Goal: Task Accomplishment & Management: Use online tool/utility

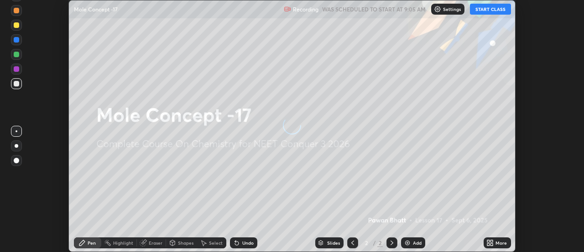
scroll to position [252, 584]
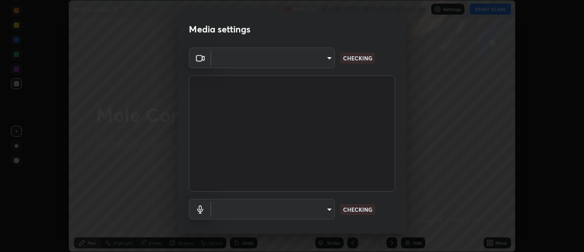
type input "cf8053163bb2f7d6ecf3d6bd7b4235d237b850a42bc303a0614f26eb784a67d0"
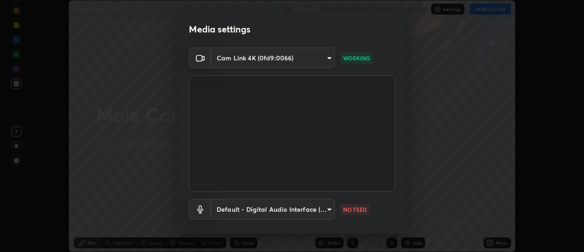
click at [322, 211] on body "Erase all Mole Concept -17 Recording WAS SCHEDULED TO START AT 9:05 AM Settings…" at bounding box center [292, 126] width 584 height 252
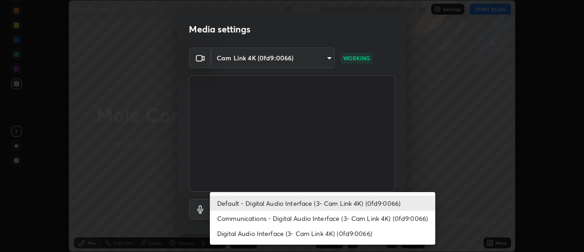
click at [320, 219] on li "Communications - Digital Audio Interface (3- Cam Link 4K) (0fd9:0066)" at bounding box center [323, 217] width 226 height 15
type input "communications"
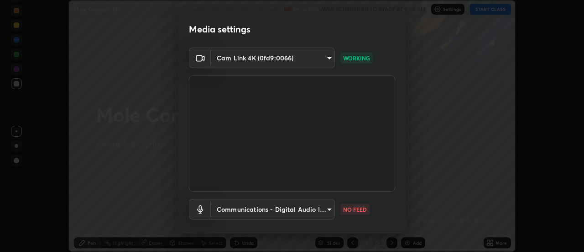
scroll to position [48, 0]
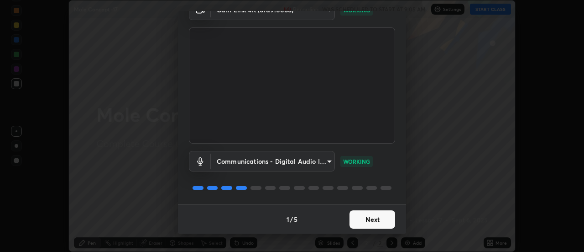
click at [375, 221] on button "Next" at bounding box center [373, 219] width 46 height 18
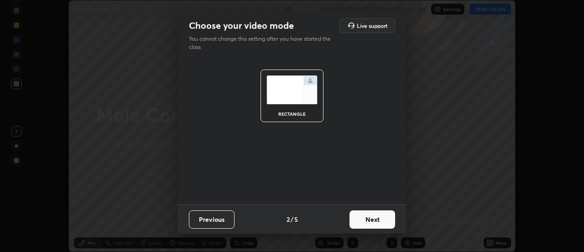
scroll to position [0, 0]
click at [377, 219] on button "Next" at bounding box center [373, 219] width 46 height 18
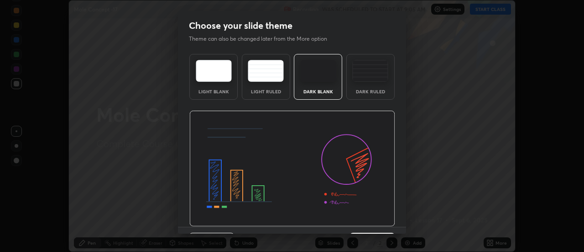
scroll to position [10, 0]
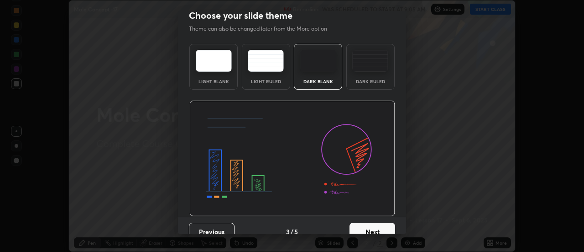
click at [382, 226] on button "Next" at bounding box center [373, 231] width 46 height 18
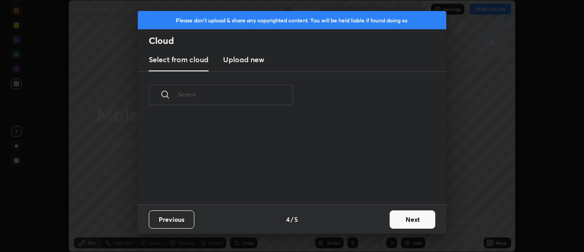
scroll to position [0, 0]
click at [404, 221] on button "Next" at bounding box center [413, 219] width 46 height 18
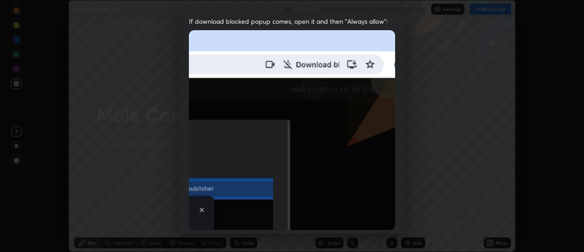
scroll to position [210, 0]
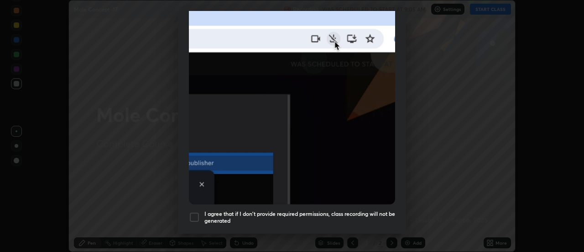
click at [198, 212] on div at bounding box center [194, 216] width 11 height 11
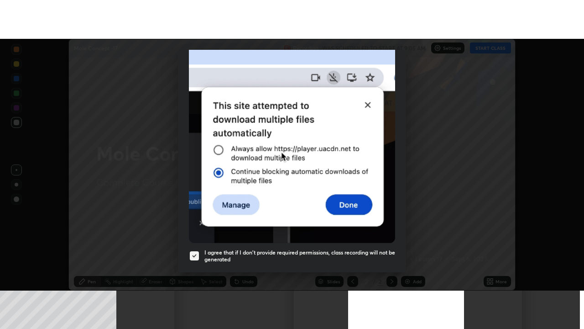
scroll to position [234, 0]
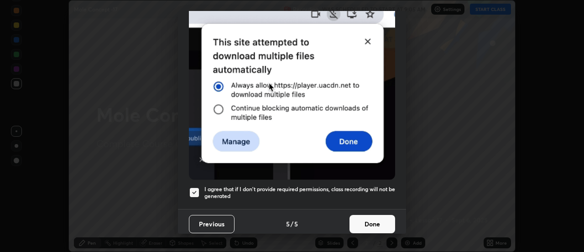
click at [373, 225] on button "Done" at bounding box center [373, 224] width 46 height 18
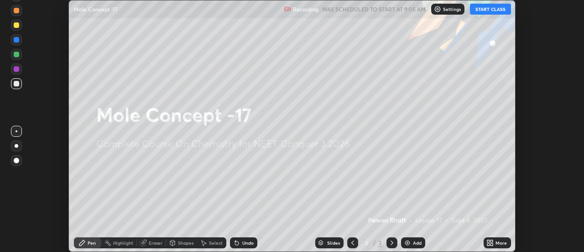
click at [490, 12] on button "START CLASS" at bounding box center [490, 9] width 41 height 11
click at [491, 11] on button "START CLASS" at bounding box center [490, 9] width 41 height 11
click at [502, 242] on div "More" at bounding box center [501, 242] width 11 height 5
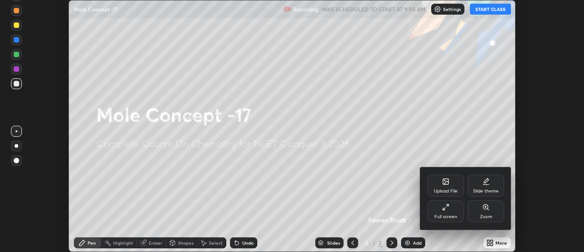
click at [452, 215] on div "Full screen" at bounding box center [446, 216] width 23 height 5
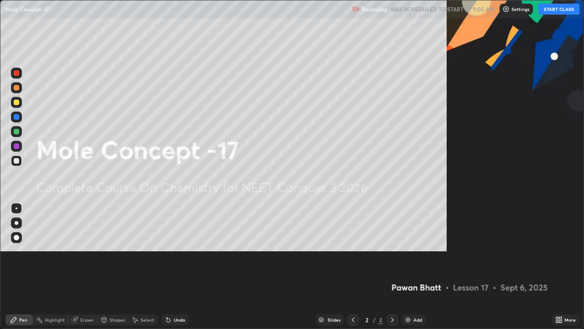
scroll to position [329, 584]
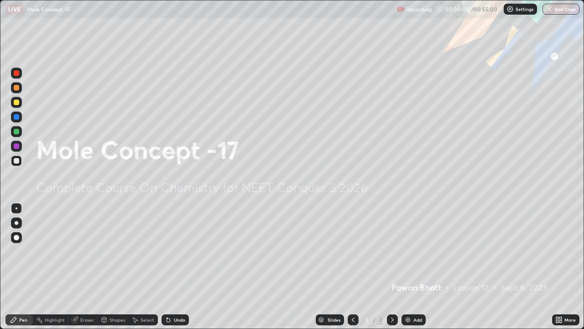
click at [414, 251] on div "Add" at bounding box center [418, 319] width 9 height 5
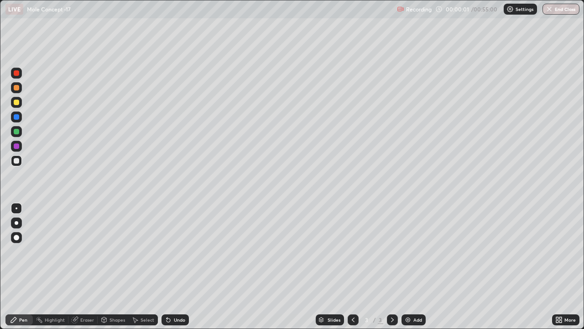
click at [16, 222] on div at bounding box center [17, 223] width 4 height 4
click at [16, 102] on div at bounding box center [16, 102] width 5 height 5
click at [16, 131] on div at bounding box center [16, 131] width 5 height 5
click at [16, 159] on div at bounding box center [16, 160] width 5 height 5
click at [18, 133] on div at bounding box center [16, 131] width 5 height 5
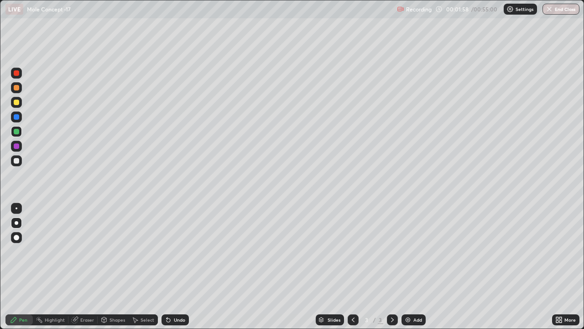
click at [0, 251] on div "Setting up your live class" at bounding box center [292, 164] width 584 height 329
click at [14, 103] on div at bounding box center [16, 102] width 5 height 5
click at [171, 251] on div "Undo" at bounding box center [175, 319] width 27 height 11
click at [167, 251] on icon at bounding box center [169, 320] width 4 height 4
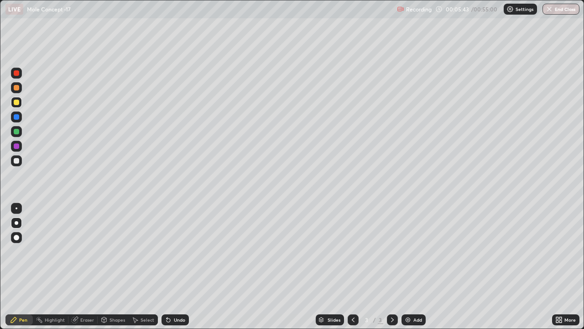
click at [168, 251] on icon at bounding box center [169, 320] width 4 height 4
click at [171, 251] on div "Undo" at bounding box center [175, 319] width 27 height 11
click at [174, 251] on div "Undo" at bounding box center [179, 319] width 11 height 5
click at [175, 251] on div "Undo" at bounding box center [179, 319] width 11 height 5
click at [176, 251] on div "Undo" at bounding box center [175, 319] width 27 height 11
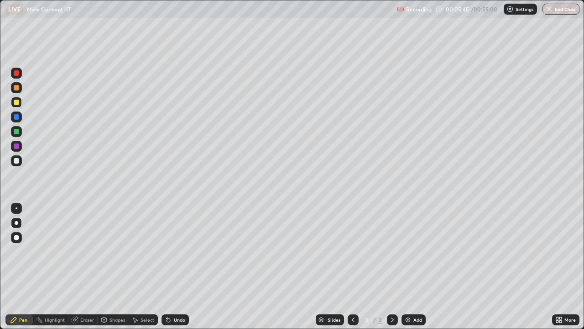
click at [172, 251] on div "Undo" at bounding box center [175, 319] width 27 height 11
click at [18, 133] on div at bounding box center [16, 131] width 5 height 5
click at [414, 251] on div "Add" at bounding box center [414, 319] width 24 height 11
click at [18, 106] on div at bounding box center [16, 102] width 11 height 11
click at [17, 130] on div at bounding box center [16, 131] width 5 height 5
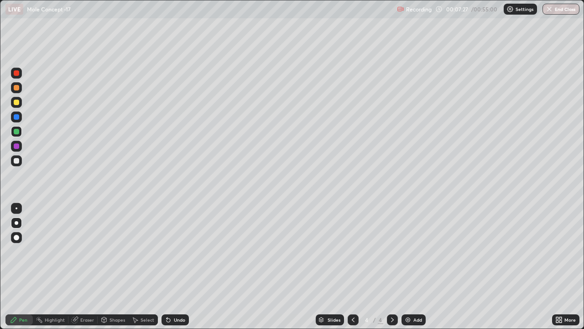
click at [15, 160] on div at bounding box center [16, 160] width 5 height 5
click at [0, 238] on div "Setting up your live class" at bounding box center [292, 164] width 584 height 329
click at [179, 251] on div "Undo" at bounding box center [179, 319] width 11 height 5
click at [352, 251] on icon at bounding box center [353, 319] width 7 height 7
click at [394, 251] on div at bounding box center [392, 319] width 11 height 11
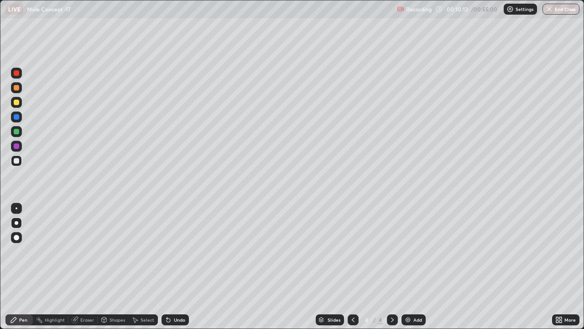
click at [352, 251] on icon at bounding box center [353, 319] width 7 height 7
click at [392, 251] on icon at bounding box center [392, 319] width 7 height 7
click at [415, 251] on div "Add" at bounding box center [418, 319] width 9 height 5
click at [18, 103] on div at bounding box center [16, 102] width 5 height 5
click at [14, 159] on div at bounding box center [16, 160] width 5 height 5
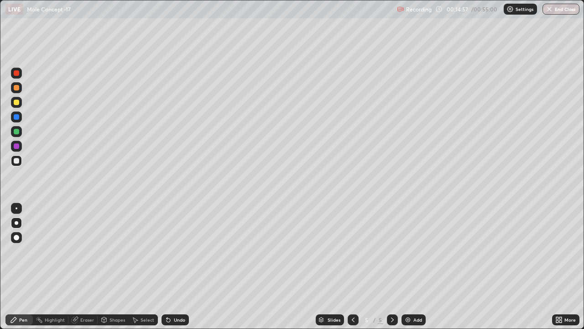
click at [16, 103] on div at bounding box center [16, 102] width 5 height 5
click at [415, 251] on div "Add" at bounding box center [418, 319] width 9 height 5
click at [16, 134] on div at bounding box center [16, 131] width 5 height 5
click at [18, 104] on div at bounding box center [16, 102] width 5 height 5
click at [21, 132] on div at bounding box center [16, 131] width 11 height 11
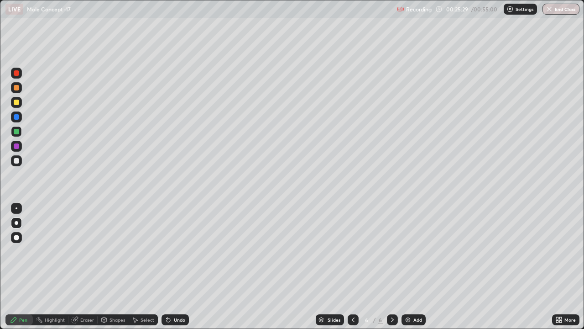
click at [416, 251] on div "Add" at bounding box center [418, 319] width 9 height 5
click at [21, 104] on div at bounding box center [16, 102] width 11 height 11
click at [20, 101] on div at bounding box center [16, 102] width 11 height 11
click at [415, 251] on div "Add" at bounding box center [418, 319] width 9 height 5
click at [402, 251] on div "Add" at bounding box center [414, 319] width 24 height 11
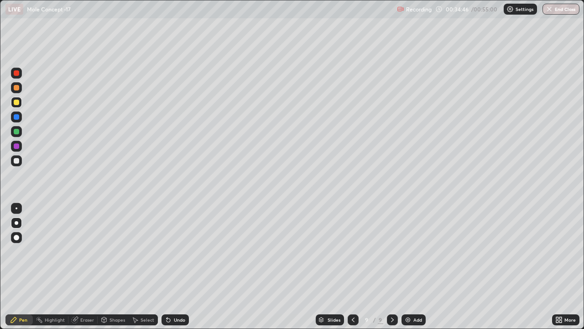
click at [18, 102] on div at bounding box center [16, 102] width 5 height 5
click at [416, 251] on div "Add" at bounding box center [418, 319] width 9 height 5
click at [16, 131] on div at bounding box center [16, 131] width 5 height 5
click at [18, 103] on div at bounding box center [16, 102] width 5 height 5
click at [16, 133] on div at bounding box center [16, 131] width 5 height 5
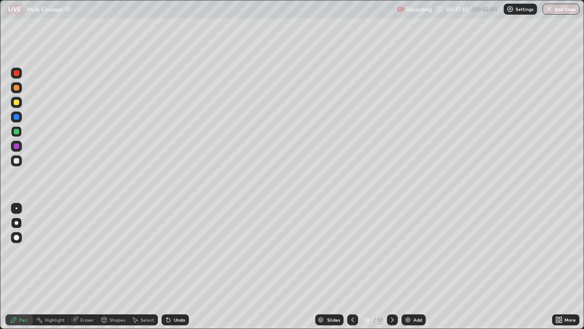
click at [417, 251] on div "Add" at bounding box center [418, 319] width 9 height 5
click at [17, 105] on div at bounding box center [16, 102] width 5 height 5
click at [417, 251] on div "Add" at bounding box center [414, 319] width 24 height 11
click at [15, 130] on div at bounding box center [16, 131] width 5 height 5
click at [167, 251] on icon at bounding box center [169, 320] width 4 height 4
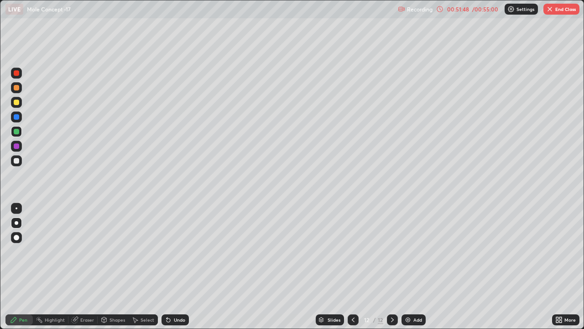
click at [167, 251] on icon at bounding box center [169, 320] width 4 height 4
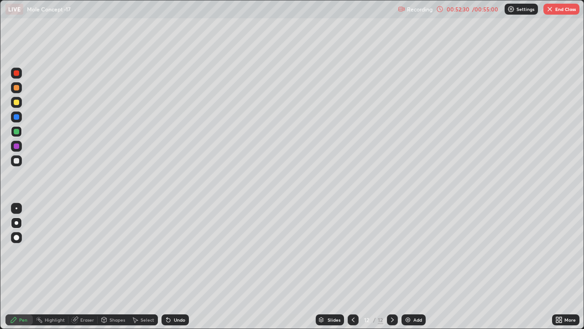
click at [16, 162] on div at bounding box center [16, 160] width 5 height 5
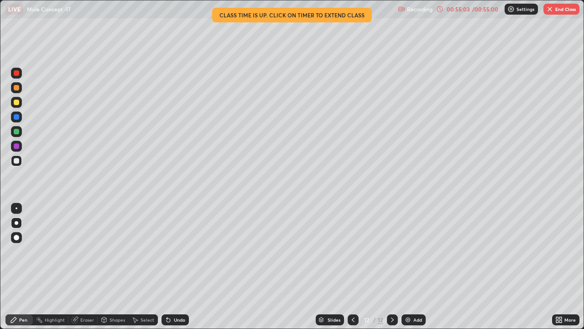
click at [481, 10] on div "/ 00:55:00" at bounding box center [485, 8] width 28 height 5
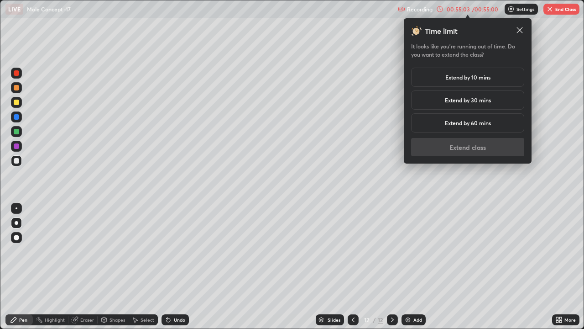
click at [459, 79] on h5 "Extend by 10 mins" at bounding box center [468, 77] width 45 height 8
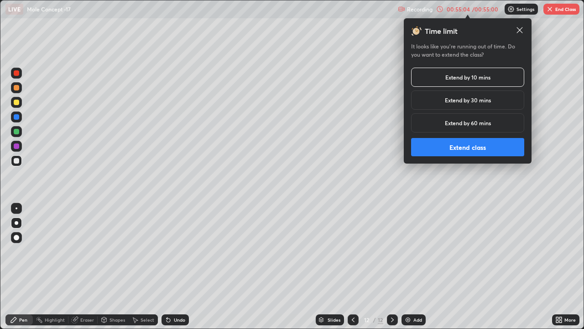
click at [451, 146] on button "Extend class" at bounding box center [467, 147] width 113 height 18
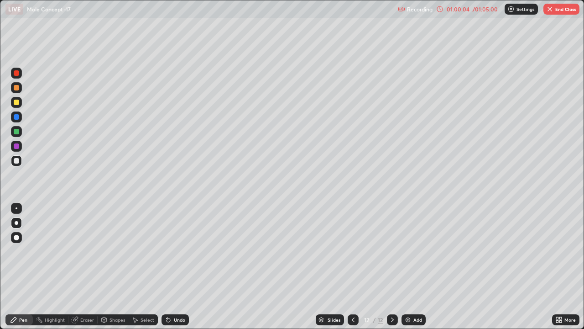
click at [557, 10] on button "End Class" at bounding box center [562, 9] width 36 height 11
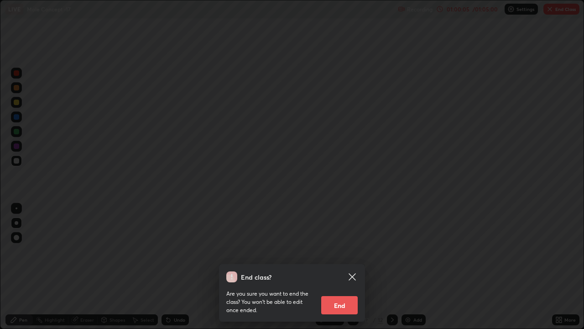
click at [334, 251] on button "End" at bounding box center [339, 305] width 37 height 18
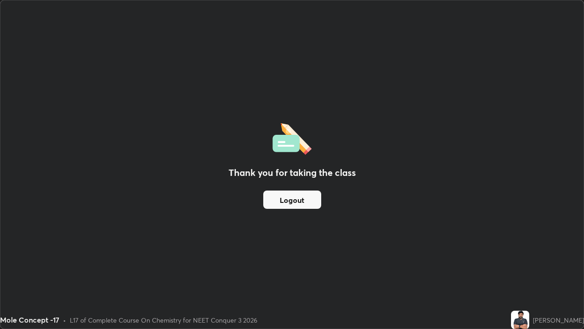
click at [299, 198] on button "Logout" at bounding box center [292, 199] width 58 height 18
